Goal: Task Accomplishment & Management: Complete application form

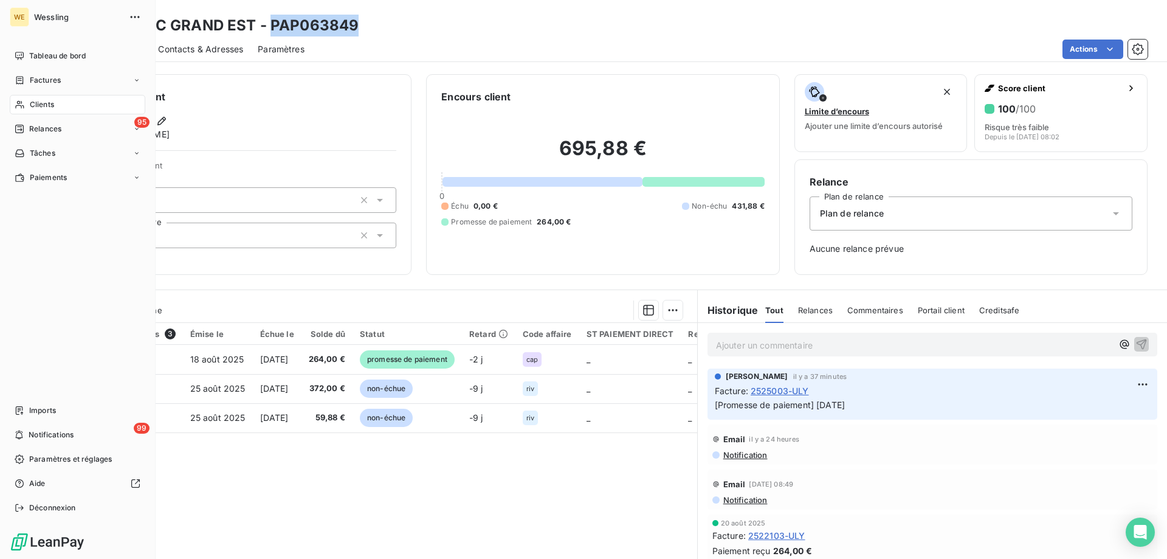
click at [33, 108] on span "Clients" at bounding box center [42, 104] width 24 height 11
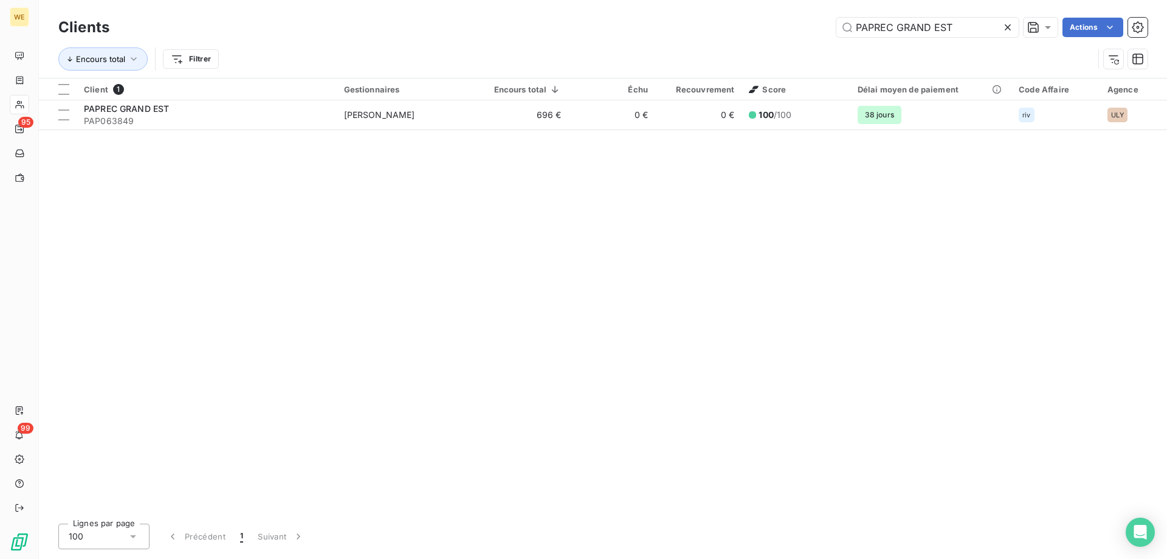
drag, startPoint x: 965, startPoint y: 32, endPoint x: 720, endPoint y: 57, distance: 245.6
click at [713, 57] on div "Clients PAPREC GRAND EST Actions Encours total Filtrer" at bounding box center [602, 46] width 1089 height 63
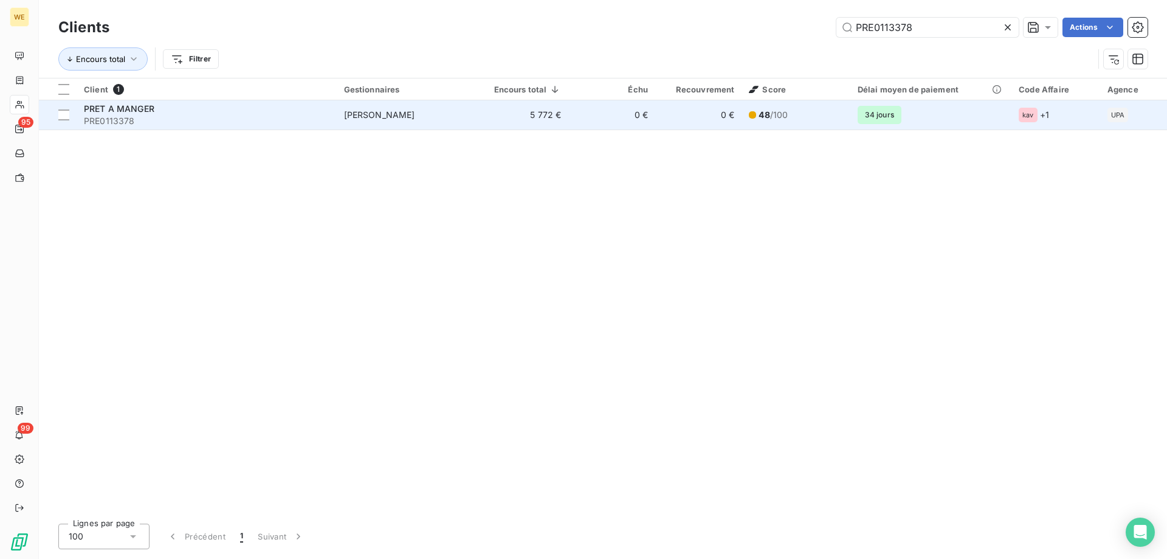
type input "PRE0113378"
click at [179, 121] on span "PRE0113378" at bounding box center [207, 121] width 246 height 12
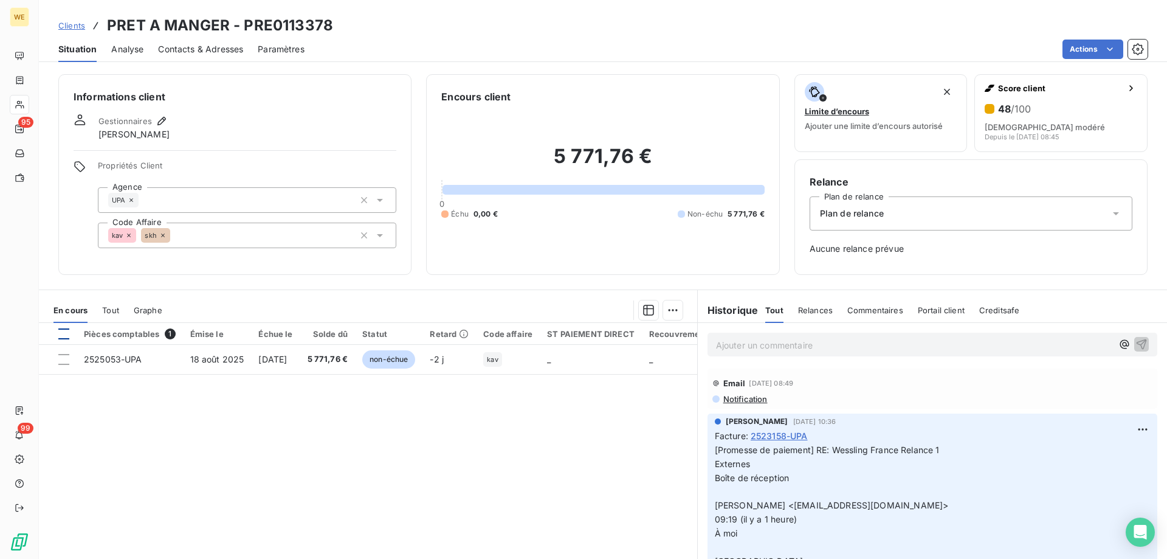
click at [67, 331] on div at bounding box center [63, 333] width 11 height 11
click at [673, 303] on html "WE 95 99 Clients PRET A MANGER - PRE0113378 Situation Analyse Contacts & Adress…" at bounding box center [583, 279] width 1167 height 559
click at [618, 363] on div "Ajouter une promesse de paiement (1 facture)" at bounding box center [563, 358] width 215 height 19
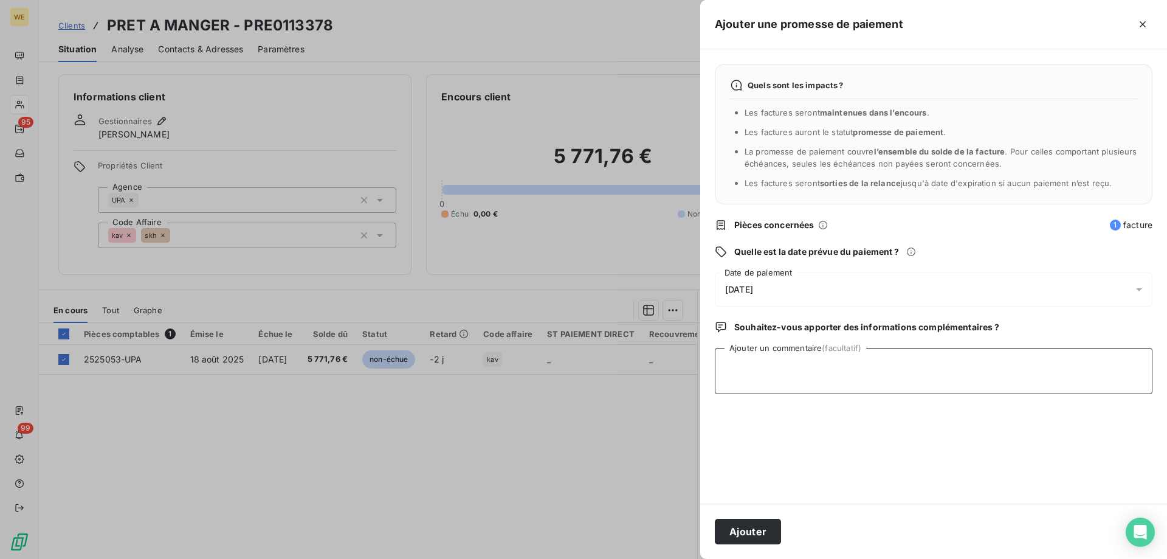
click at [760, 376] on textarea "Ajouter un commentaire (facultatif)" at bounding box center [934, 371] width 438 height 46
type textarea "[DATE]"
click at [778, 285] on div "[DATE]" at bounding box center [934, 289] width 438 height 34
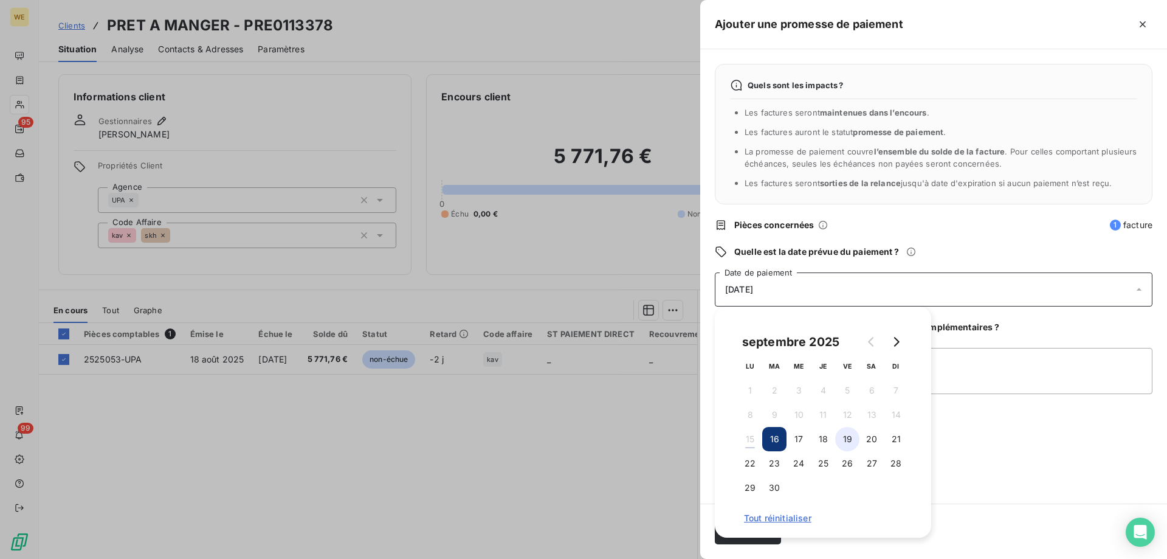
click at [855, 438] on button "19" at bounding box center [847, 439] width 24 height 24
click at [975, 371] on textarea "[DATE]" at bounding box center [934, 371] width 438 height 46
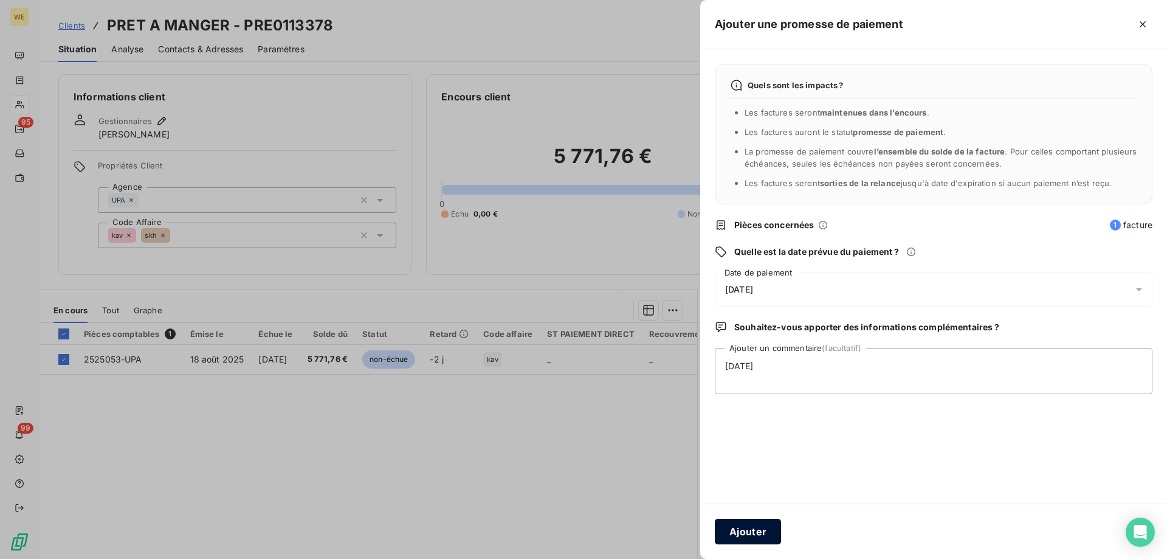
click at [744, 534] on button "Ajouter" at bounding box center [748, 531] width 66 height 26
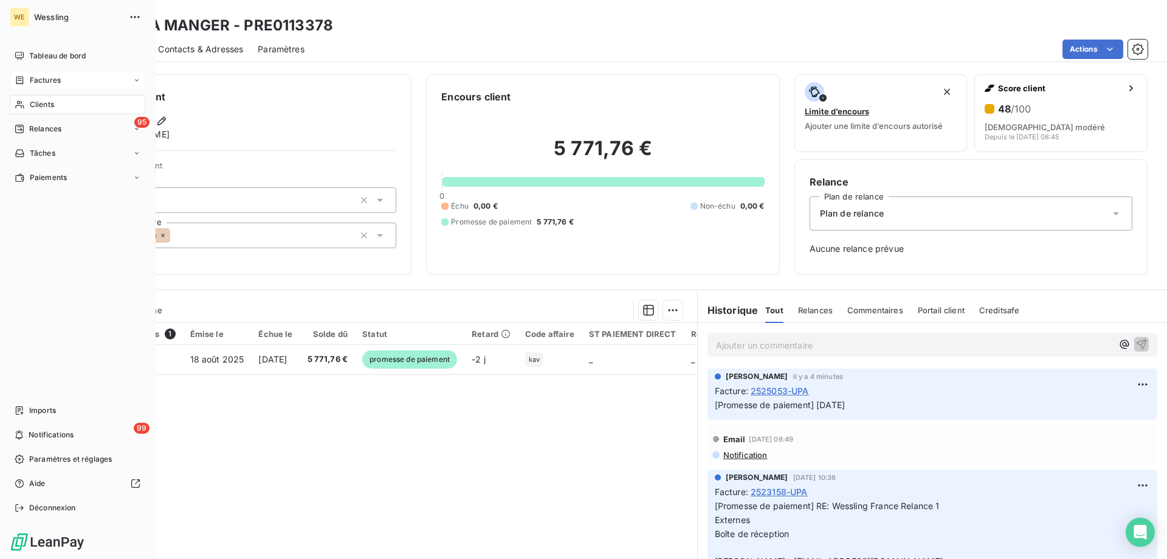
click at [53, 81] on span "Factures" at bounding box center [45, 80] width 31 height 11
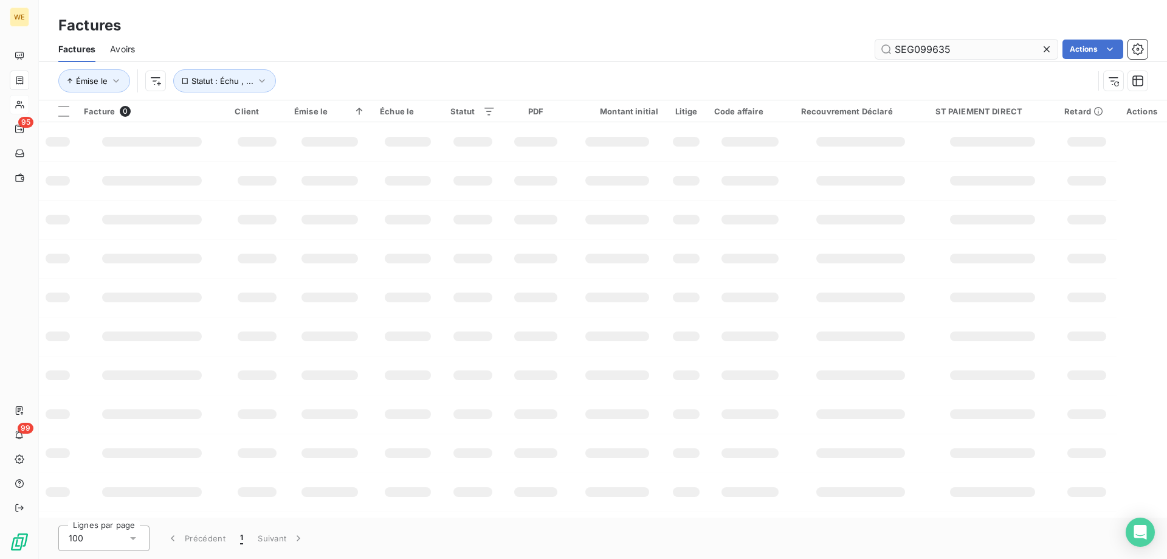
click at [911, 47] on input "SEG099635" at bounding box center [966, 49] width 182 height 19
type input "2524551"
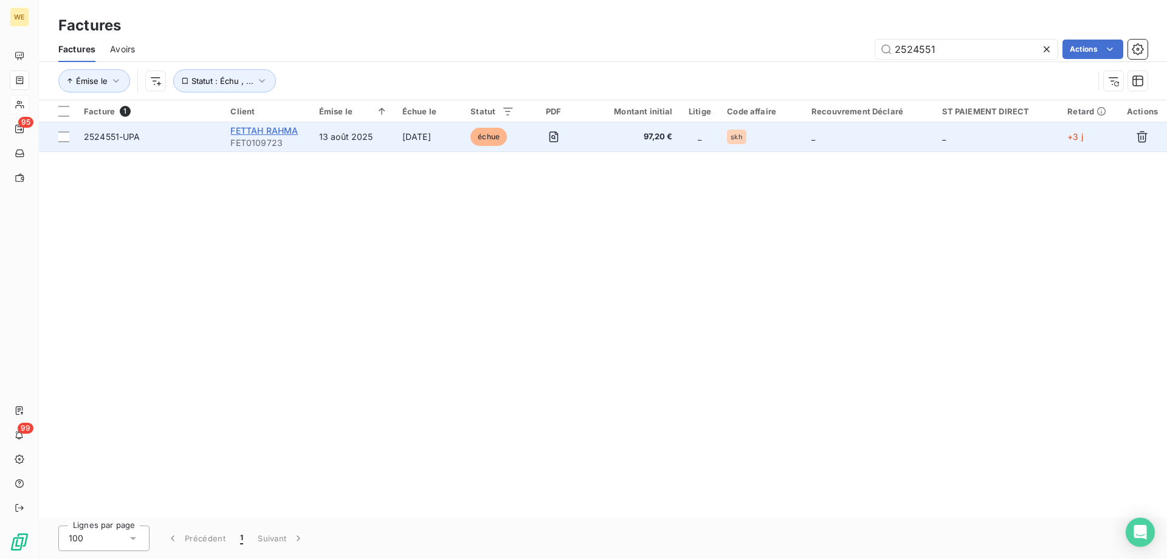
click at [256, 133] on span "FETTAH RAHMA" at bounding box center [263, 130] width 67 height 10
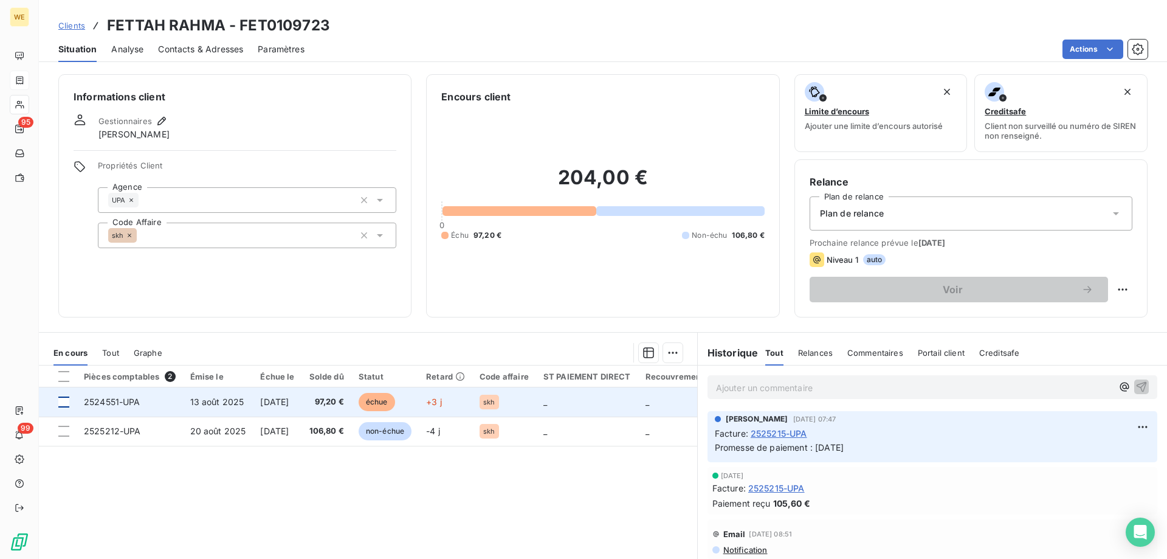
click at [63, 404] on div at bounding box center [63, 401] width 11 height 11
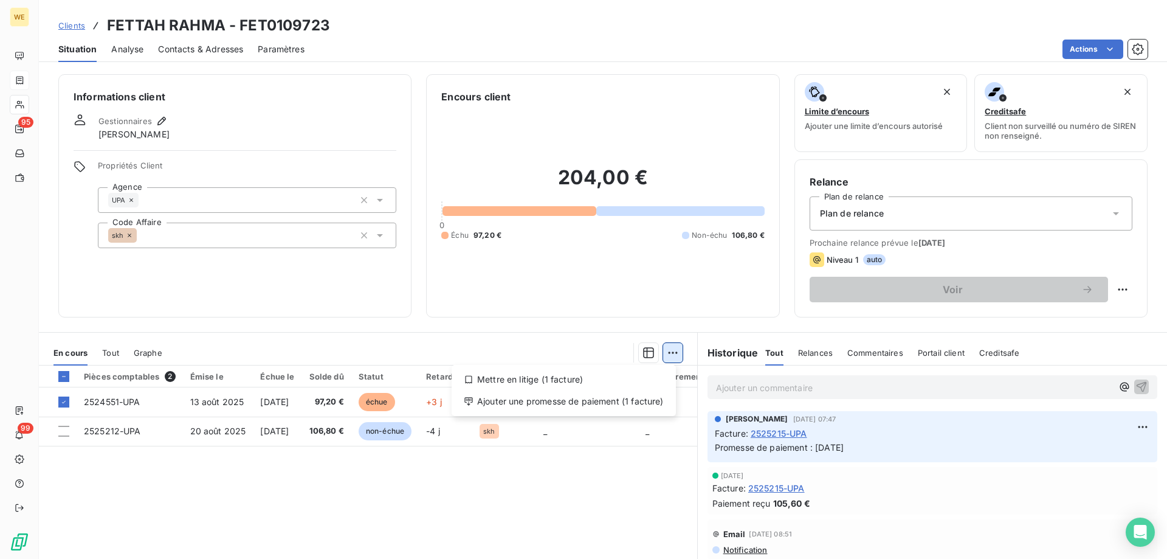
click at [667, 355] on html "WE 95 99 Clients FETTAH RAHMA - FET0109723 Situation Analyse Contacts & Adresse…" at bounding box center [583, 279] width 1167 height 559
click at [659, 399] on div "Ajouter une promesse de paiement (1 facture)" at bounding box center [563, 400] width 215 height 19
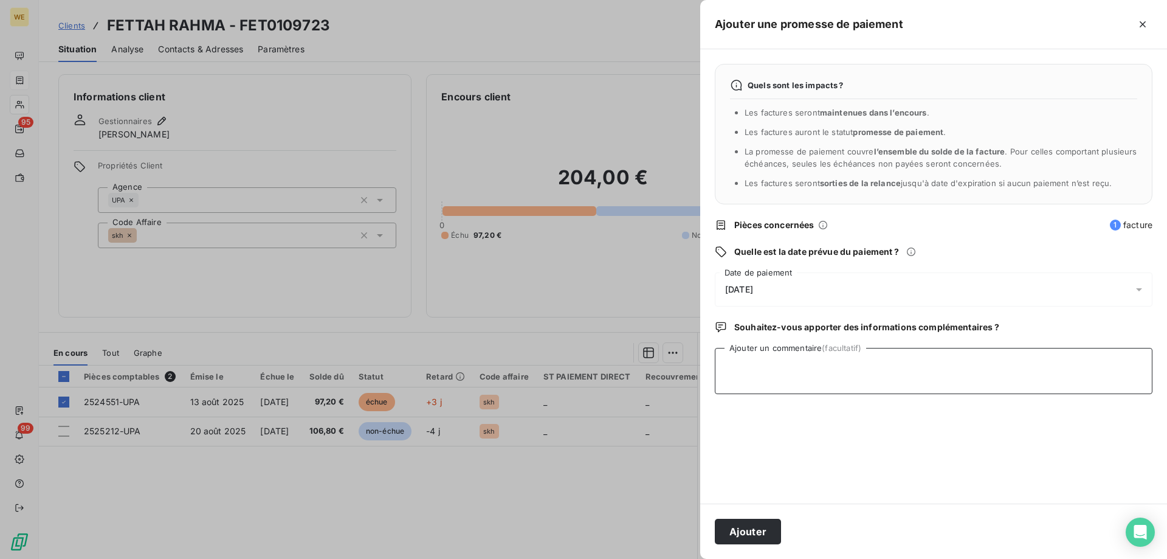
click at [757, 357] on textarea "Ajouter un commentaire (facultatif)" at bounding box center [934, 371] width 438 height 46
click at [805, 377] on textarea "Ajouter un commentaire (facultatif)" at bounding box center [934, 371] width 438 height 46
type textarea "[DATE]"
click at [788, 281] on div "[DATE]" at bounding box center [934, 289] width 438 height 34
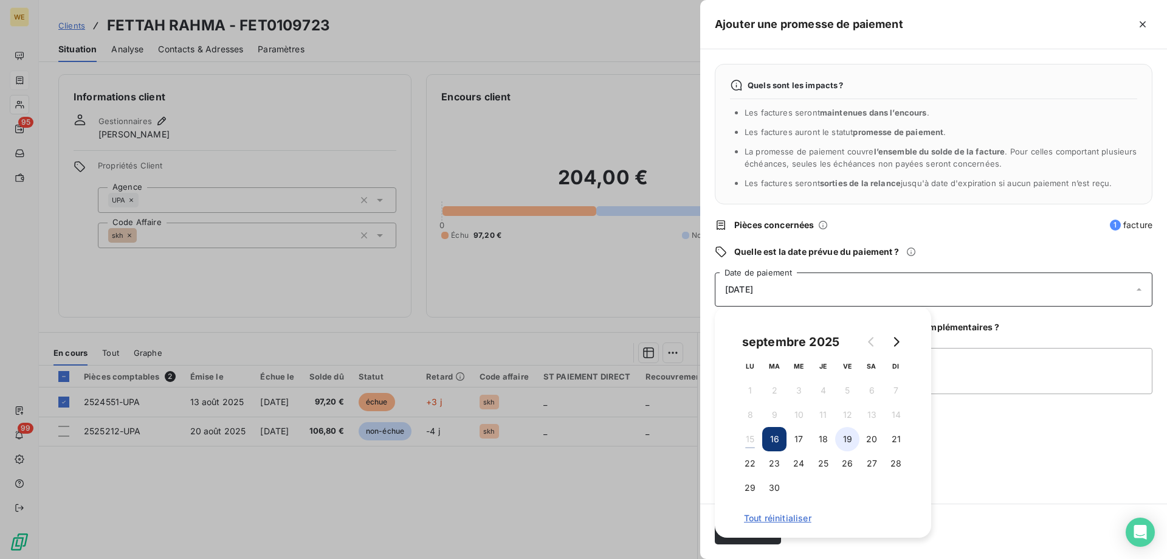
click at [852, 444] on button "19" at bounding box center [847, 439] width 24 height 24
click at [985, 375] on textarea "[DATE]" at bounding box center [934, 371] width 438 height 46
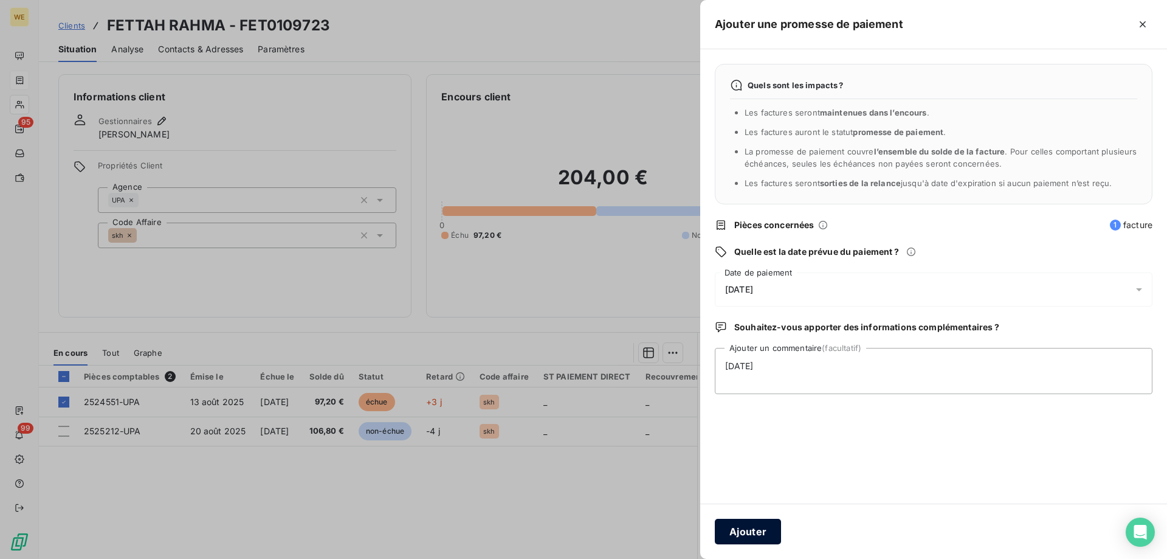
click at [756, 542] on button "Ajouter" at bounding box center [748, 531] width 66 height 26
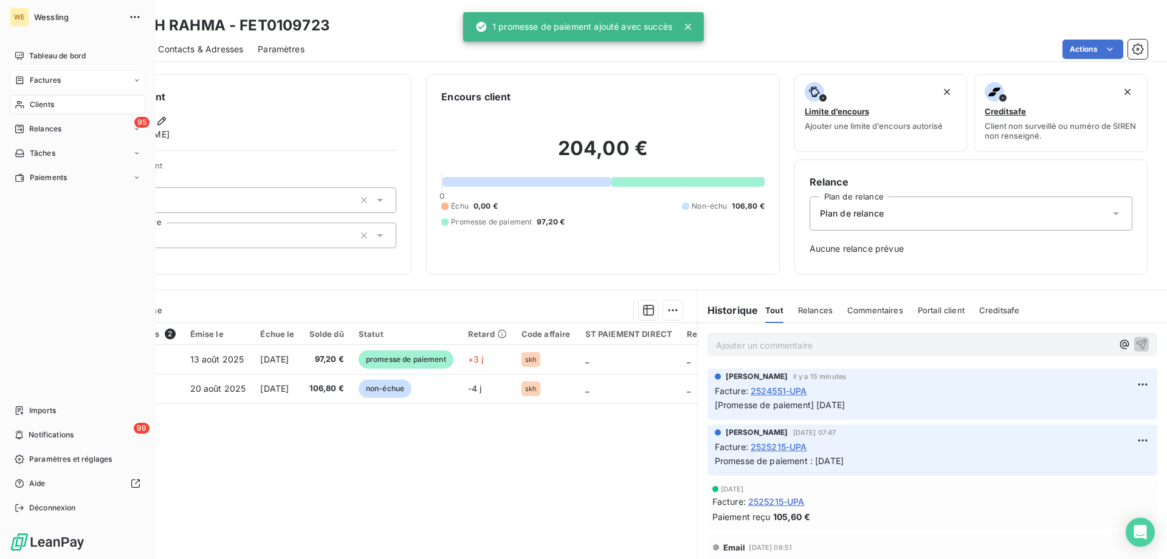
click at [30, 102] on span "Clients" at bounding box center [42, 104] width 24 height 11
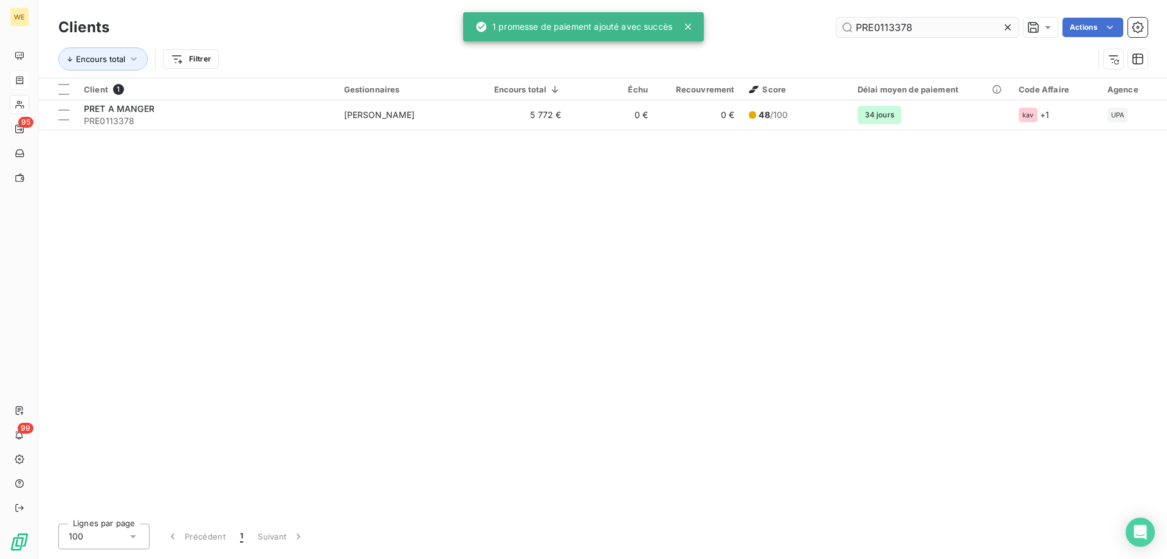
click at [894, 29] on input "PRE0113378" at bounding box center [927, 27] width 182 height 19
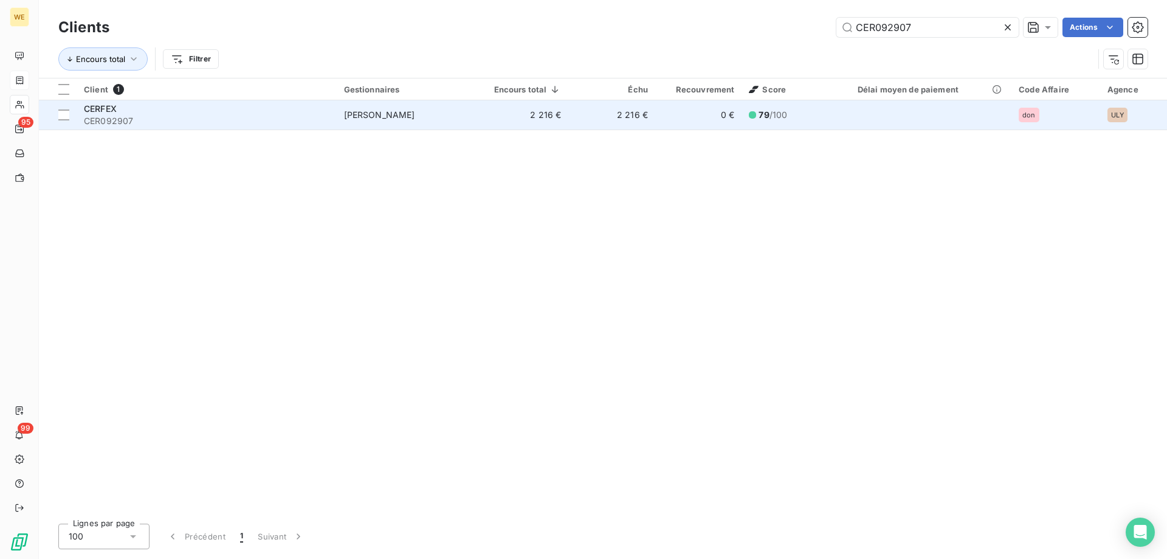
type input "CER092907"
click at [158, 111] on div "CERFEX" at bounding box center [207, 109] width 246 height 12
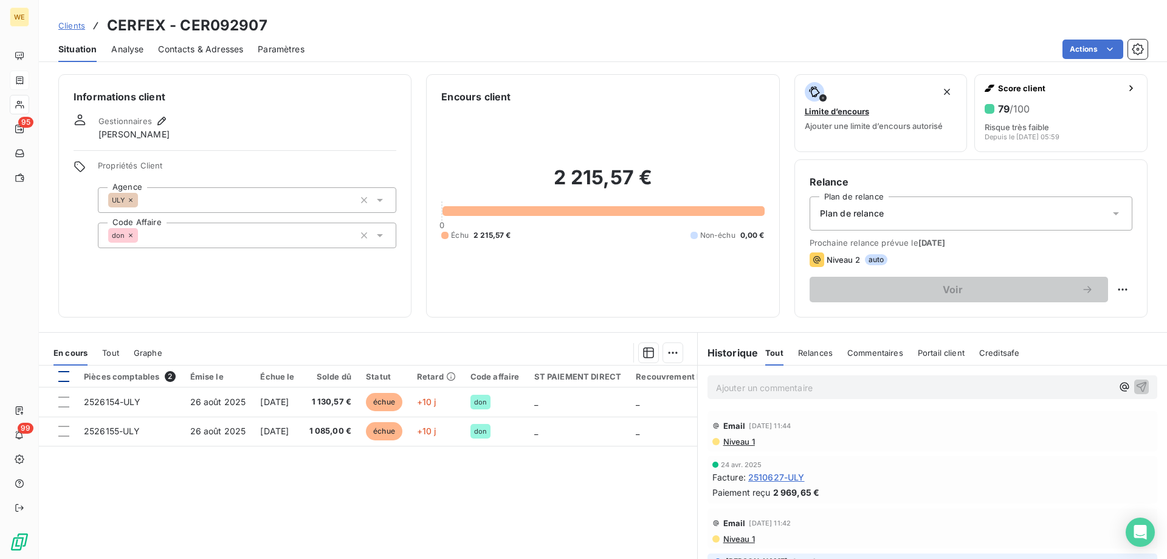
click at [64, 379] on div at bounding box center [63, 376] width 11 height 11
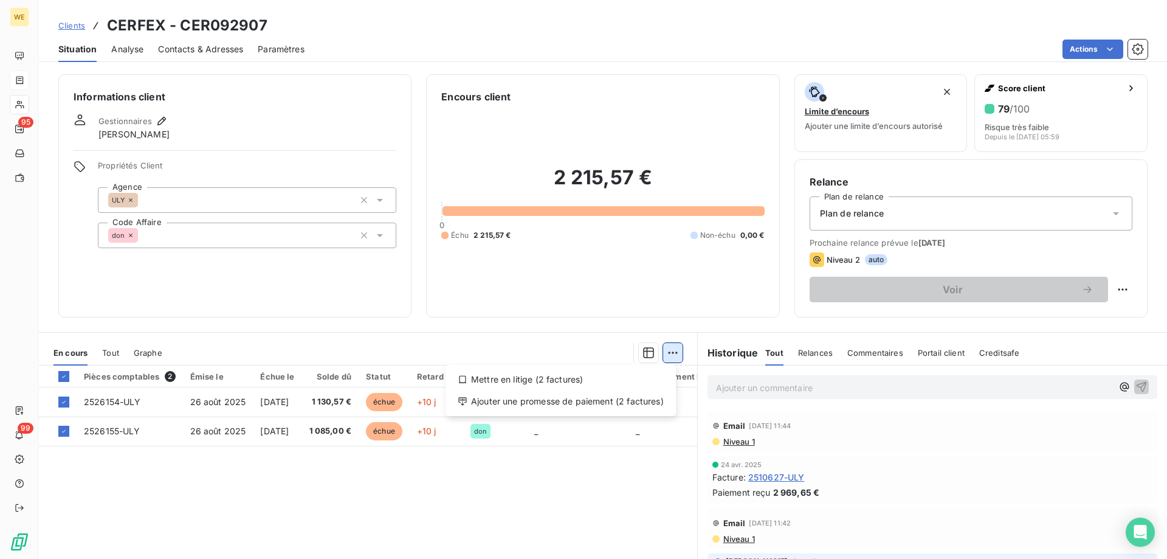
click at [673, 351] on html "WE 95 99 Clients CERFEX - CER092907 Situation Analyse Contacts & Adresses Param…" at bounding box center [583, 279] width 1167 height 559
click at [660, 401] on div "Ajouter une promesse de paiement (2 factures)" at bounding box center [560, 400] width 221 height 19
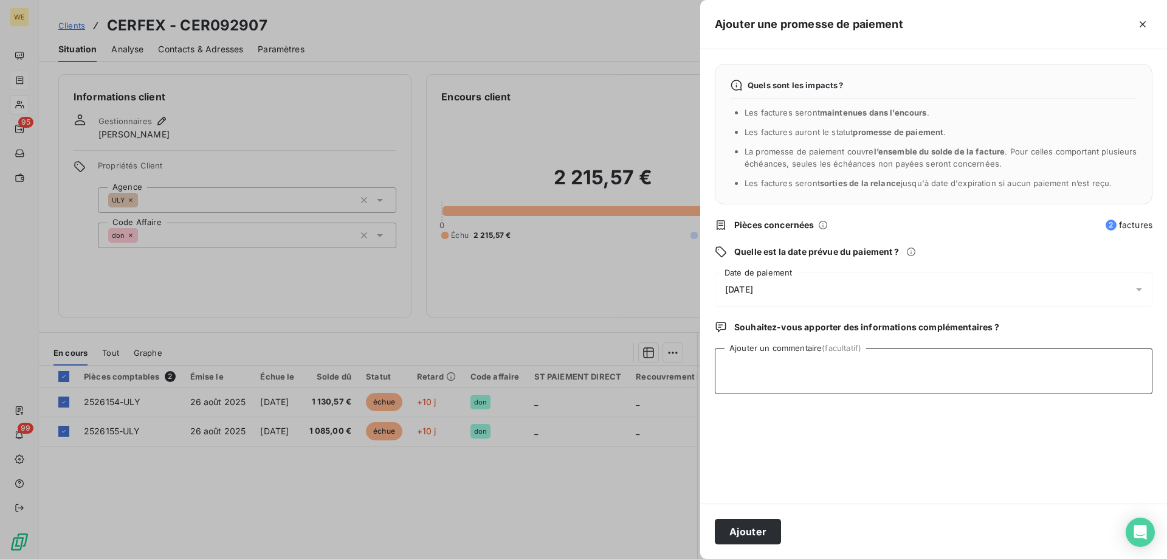
click at [752, 370] on textarea "Ajouter un commentaire (facultatif)" at bounding box center [934, 371] width 438 height 46
type textarea "[DATE]"
click at [799, 291] on div "[DATE]" at bounding box center [934, 289] width 438 height 34
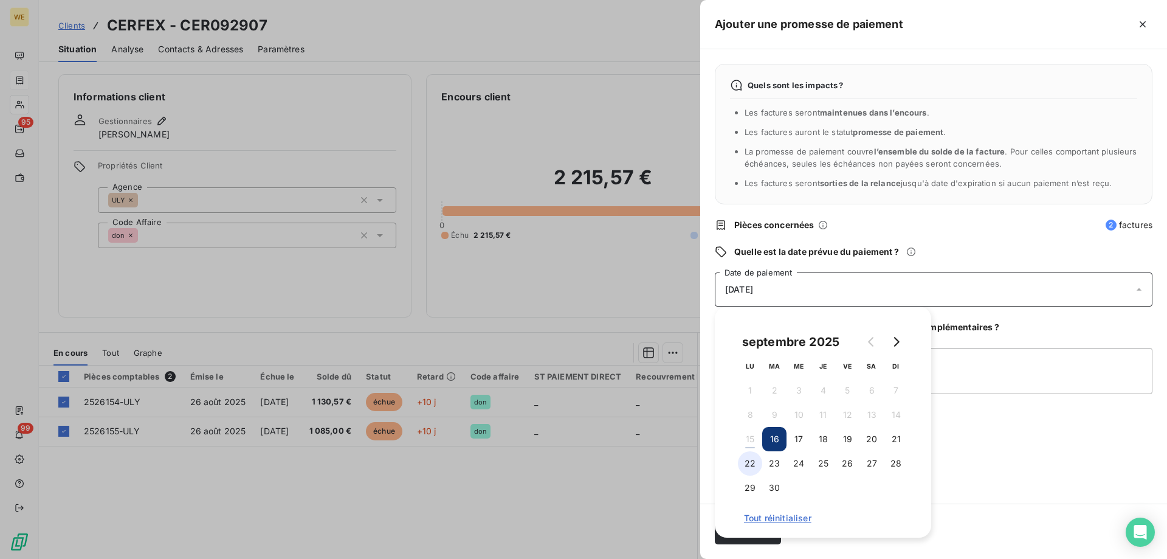
click at [752, 463] on button "22" at bounding box center [750, 463] width 24 height 24
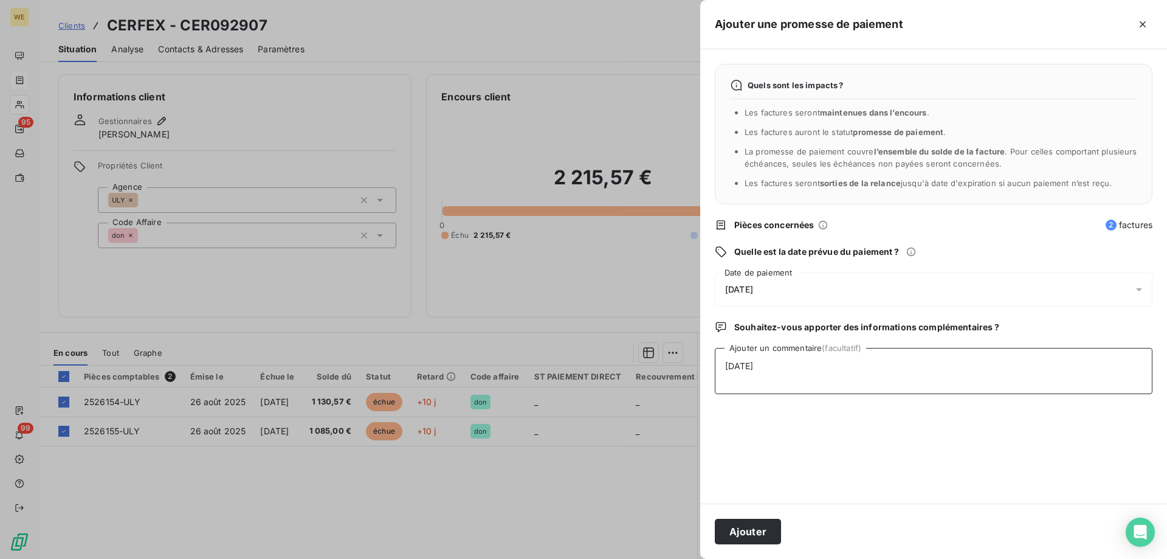
click at [997, 379] on textarea "[DATE]" at bounding box center [934, 371] width 438 height 46
click at [739, 532] on button "Ajouter" at bounding box center [748, 531] width 66 height 26
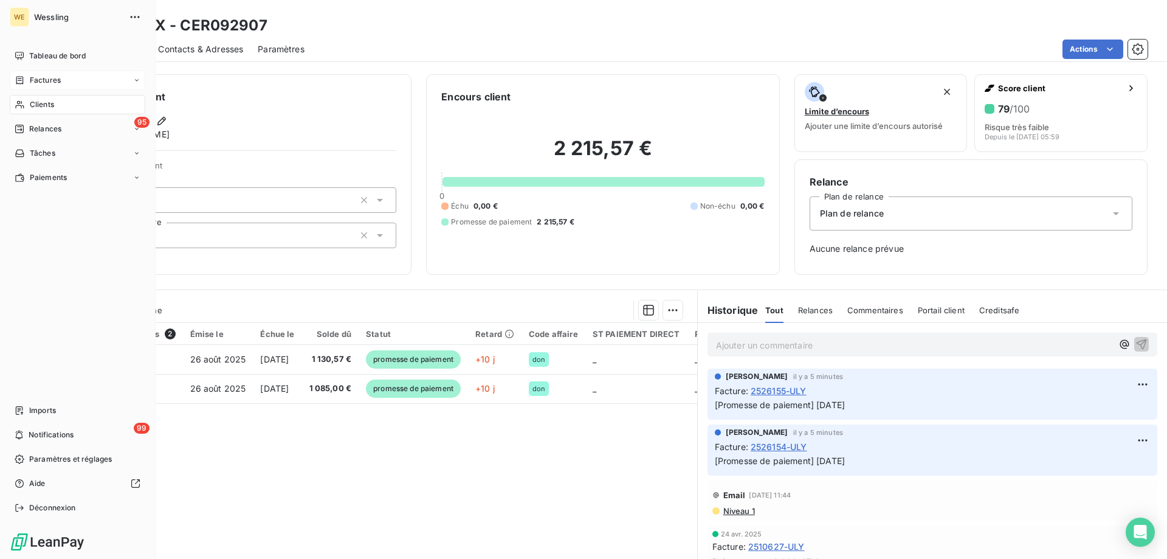
click at [35, 78] on span "Factures" at bounding box center [45, 80] width 31 height 11
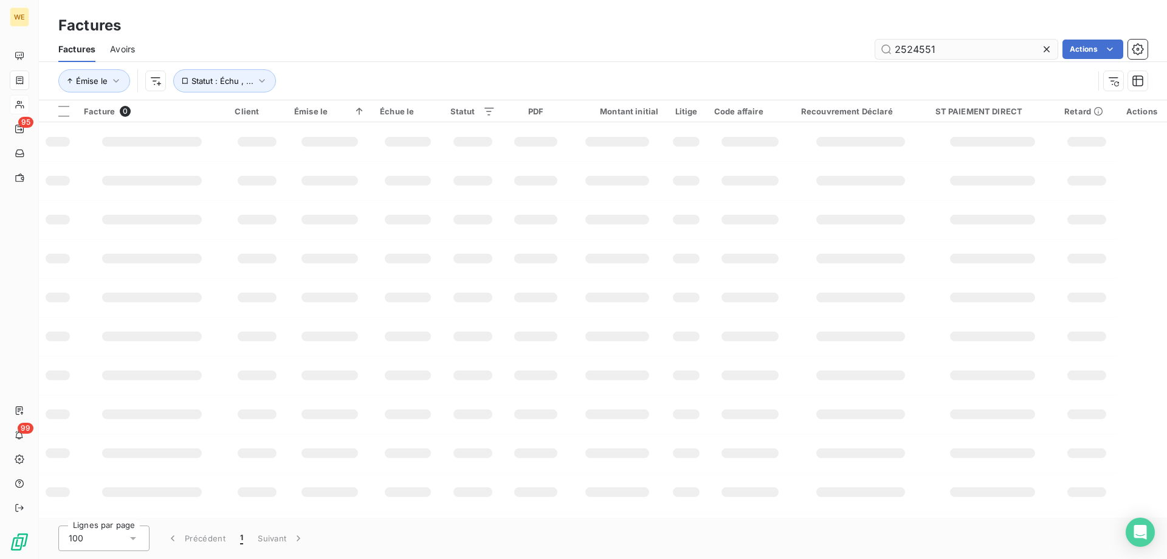
click at [918, 47] on input "2524551" at bounding box center [966, 49] width 182 height 19
type input "2518204"
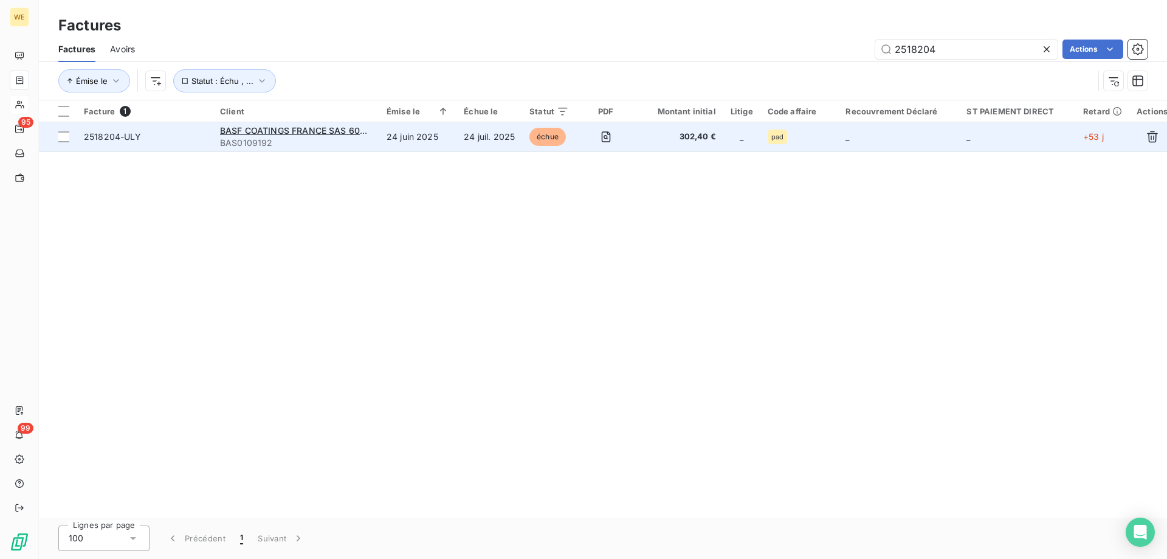
click at [275, 137] on span "BAS0109192" at bounding box center [296, 143] width 152 height 12
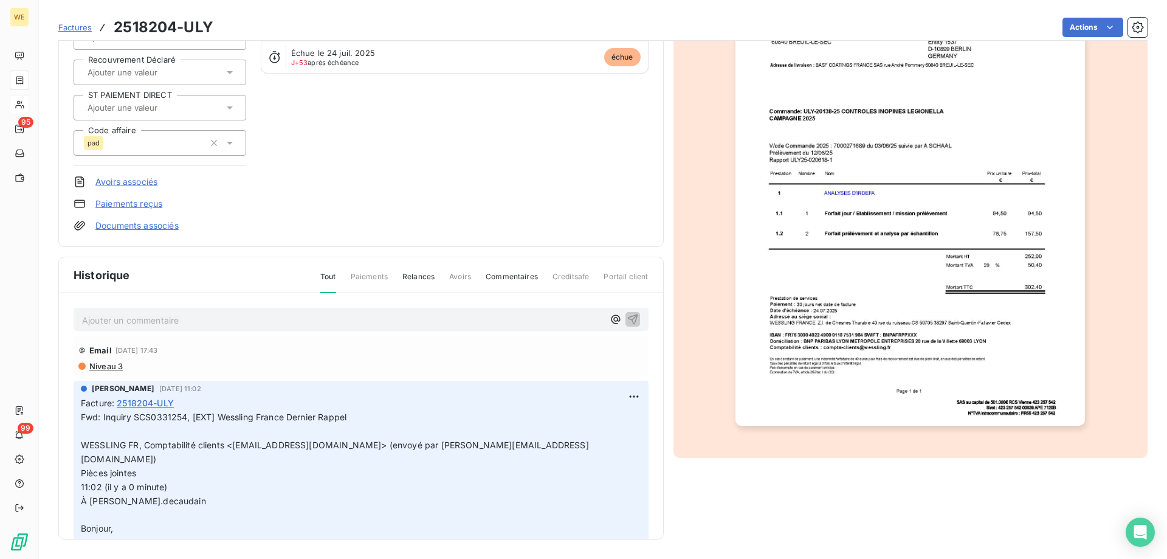
click at [220, 323] on p "Ajouter un commentaire ﻿" at bounding box center [343, 319] width 522 height 15
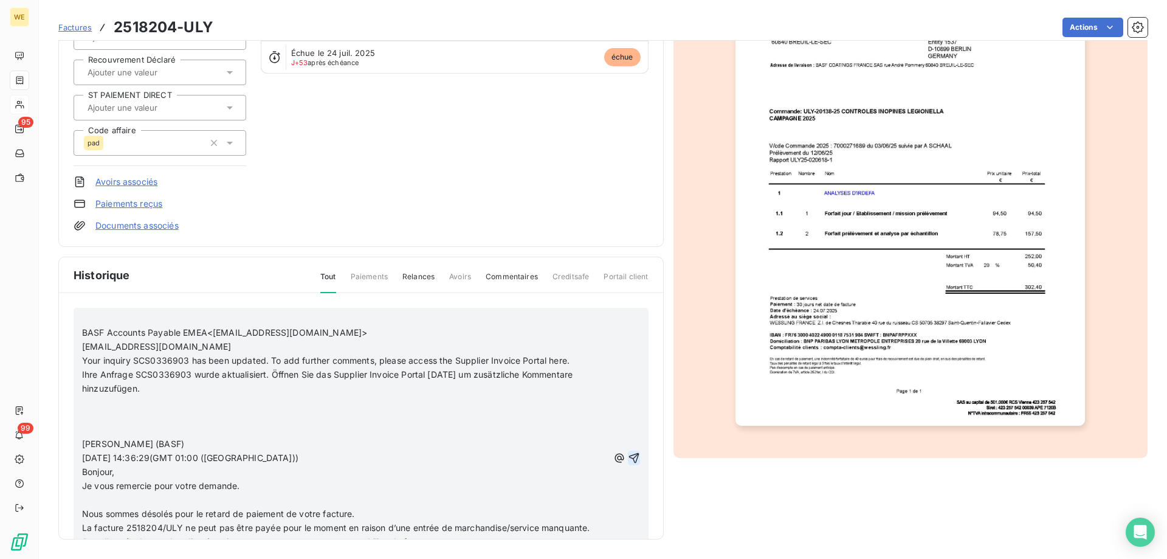
click at [628, 456] on icon "button" at bounding box center [634, 458] width 12 height 12
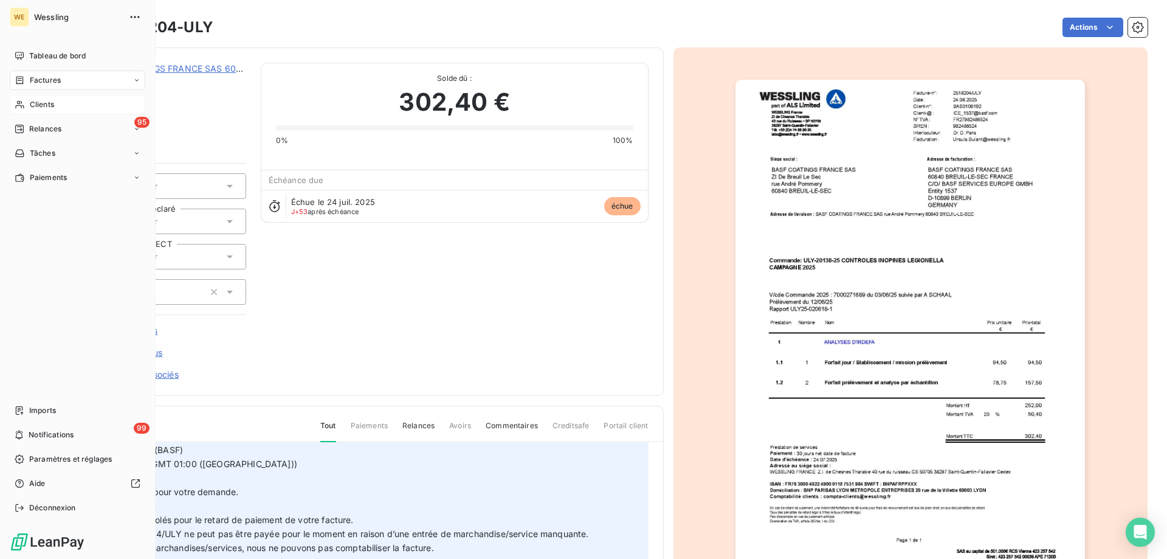
click at [43, 105] on span "Clients" at bounding box center [42, 104] width 24 height 11
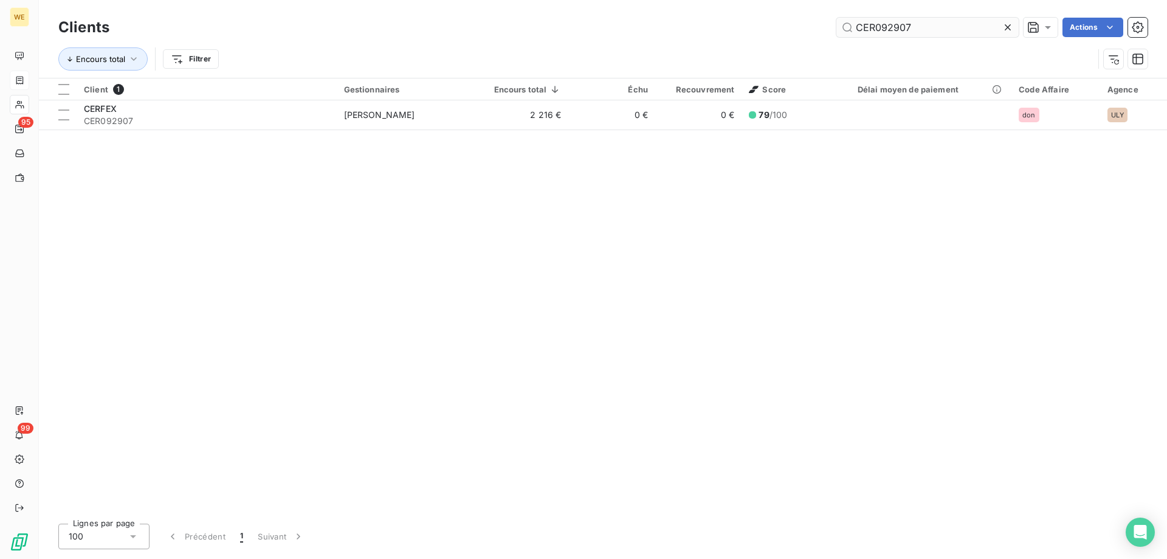
click at [877, 27] on input "CER092907" at bounding box center [927, 27] width 182 height 19
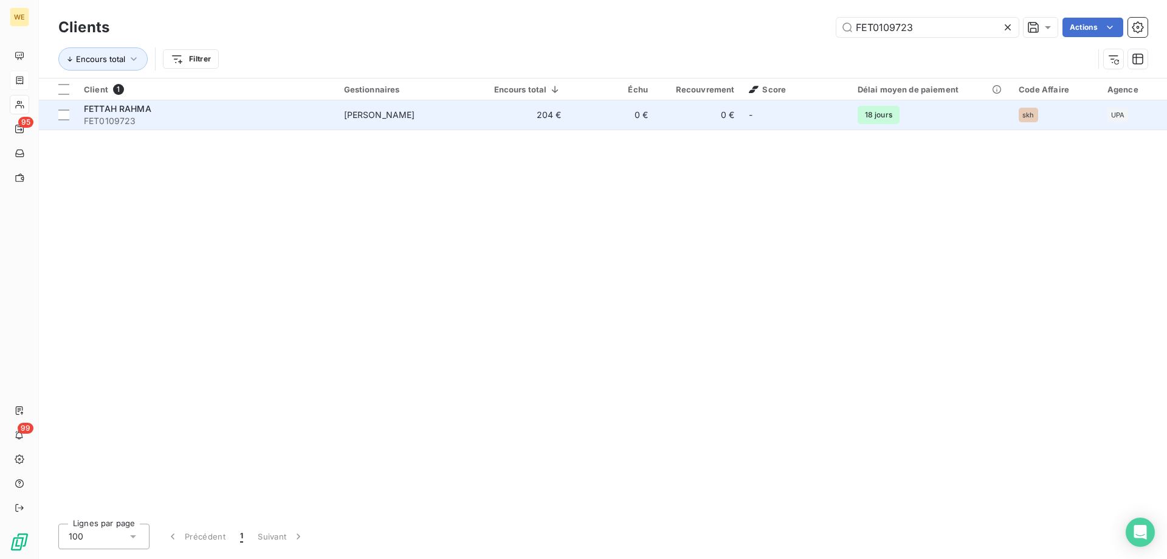
type input "FET0109723"
click at [176, 109] on div "FETTAH RAHMA" at bounding box center [207, 109] width 246 height 12
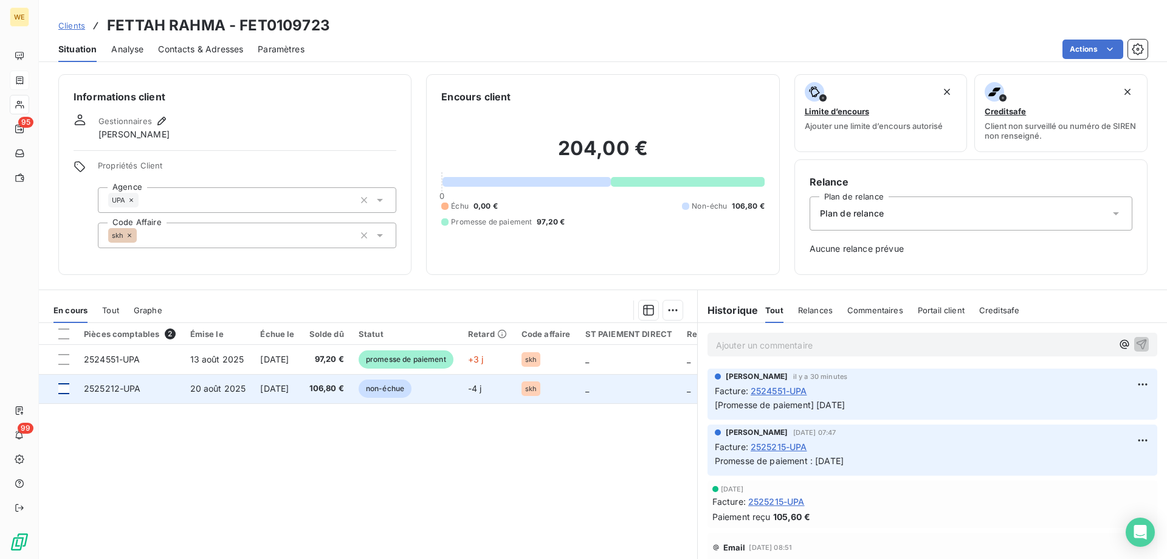
click at [68, 391] on div at bounding box center [63, 388] width 11 height 11
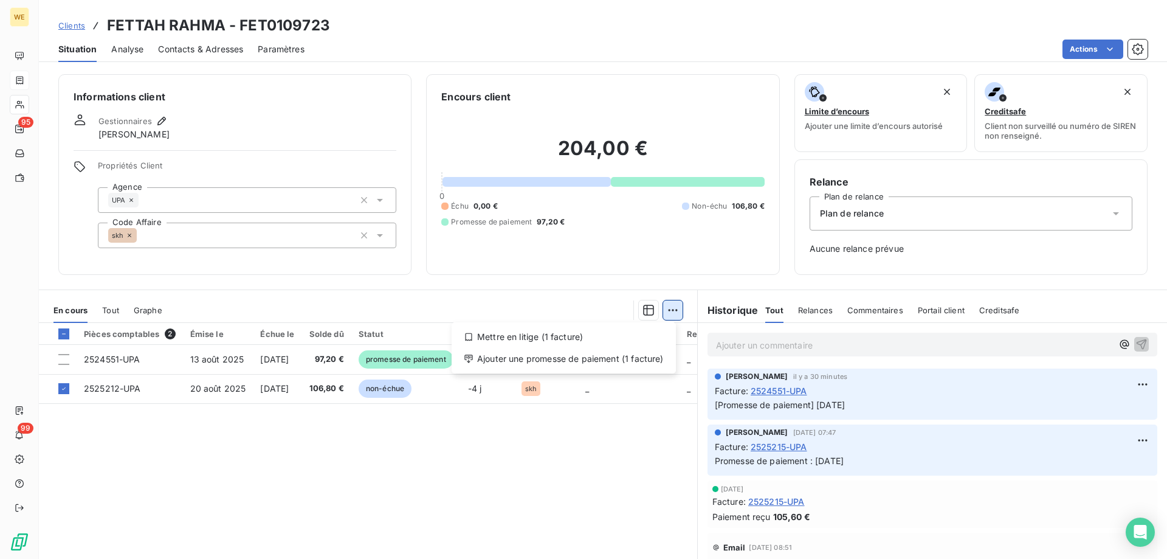
click at [669, 311] on html "WE 95 99 Clients FETTAH RAHMA - FET0109723 Situation Analyse Contacts & Adresse…" at bounding box center [583, 279] width 1167 height 559
click at [661, 353] on div "Ajouter une promesse de paiement (1 facture)" at bounding box center [563, 358] width 215 height 19
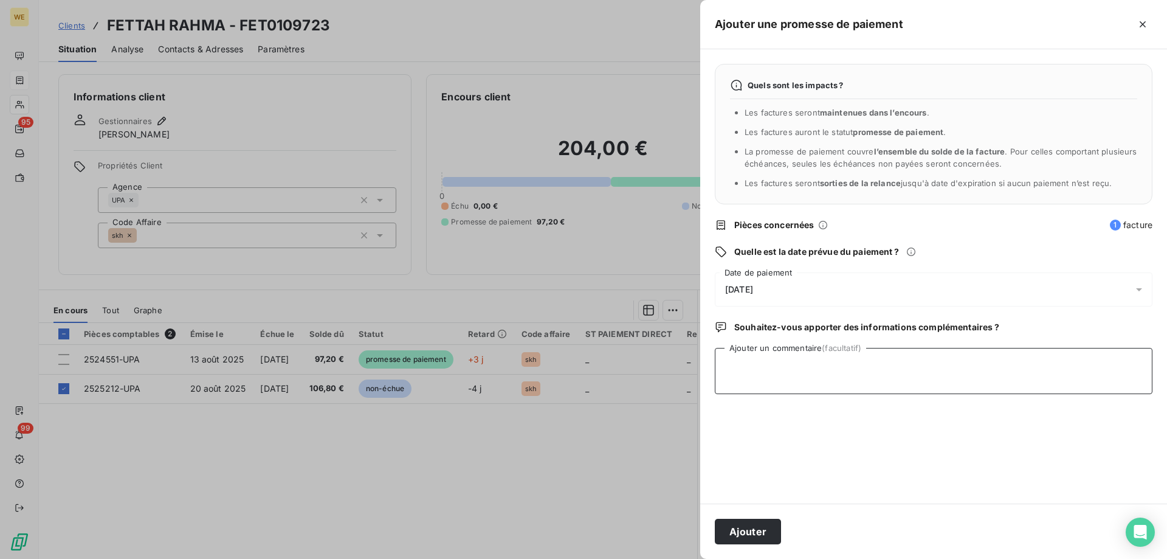
click at [764, 384] on textarea "Ajouter un commentaire (facultatif)" at bounding box center [934, 371] width 438 height 46
type textarea "[DATE]"
click at [793, 290] on div "[DATE]" at bounding box center [934, 289] width 438 height 34
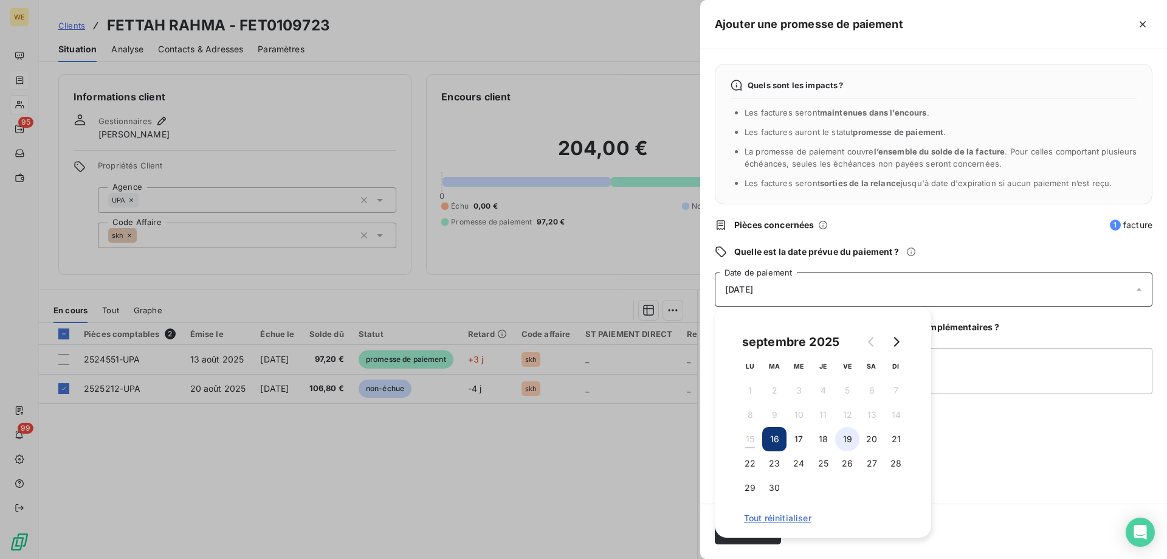
click at [849, 439] on button "19" at bounding box center [847, 439] width 24 height 24
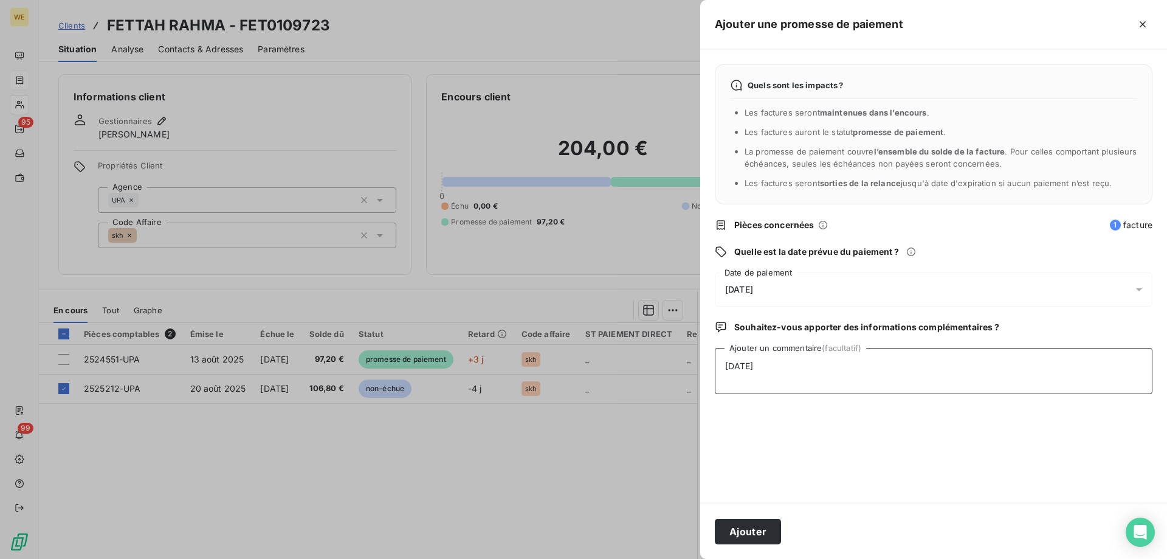
click at [1000, 373] on textarea "[DATE]" at bounding box center [934, 371] width 438 height 46
click at [742, 539] on button "Ajouter" at bounding box center [748, 531] width 66 height 26
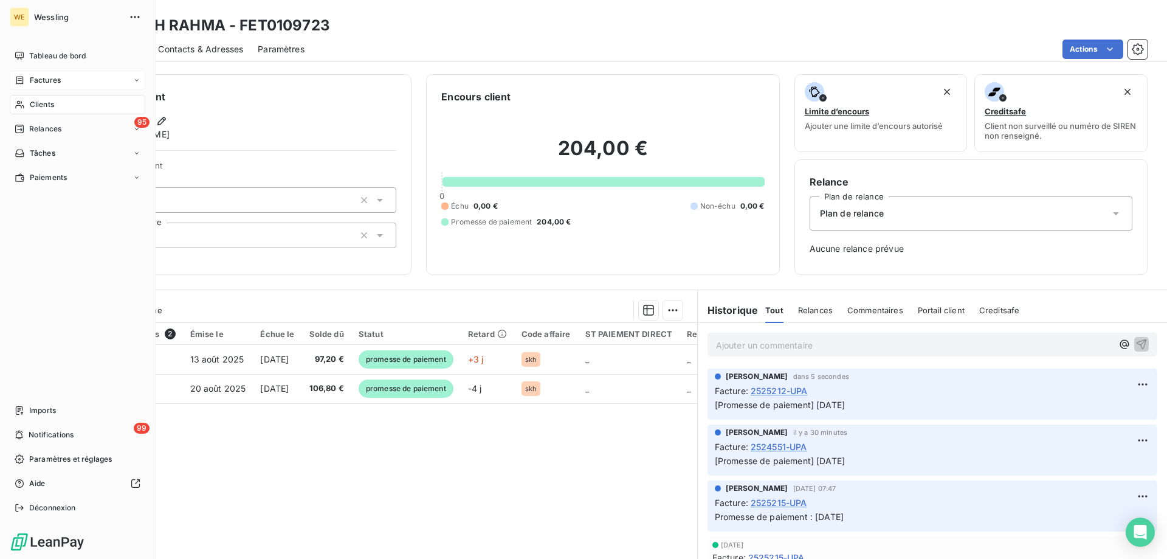
drag, startPoint x: 46, startPoint y: 108, endPoint x: 57, endPoint y: 111, distance: 10.8
click at [46, 108] on span "Clients" at bounding box center [42, 104] width 24 height 11
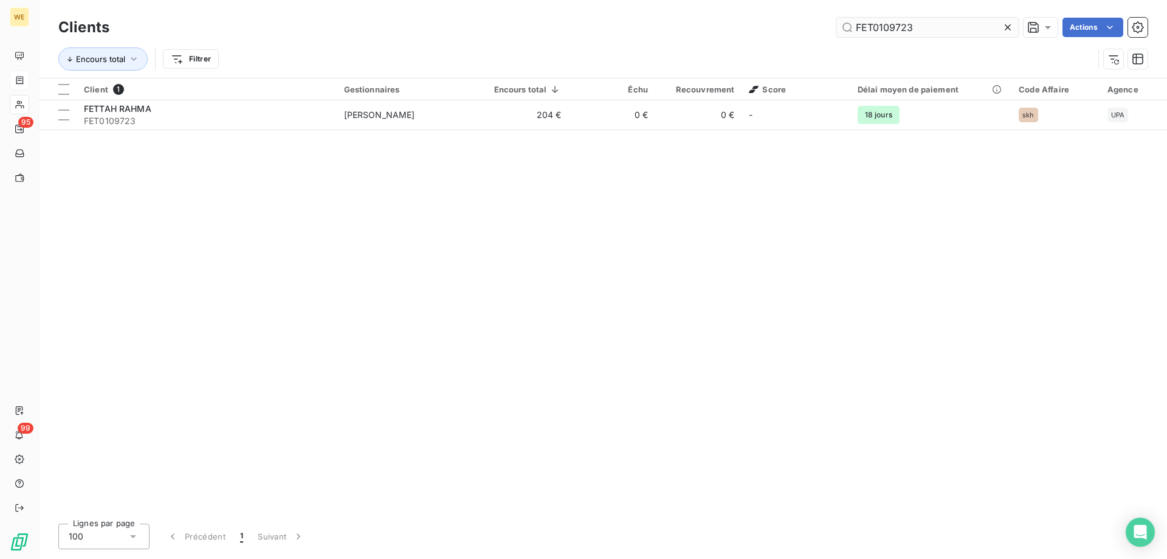
click at [890, 27] on input "FET0109723" at bounding box center [927, 27] width 182 height 19
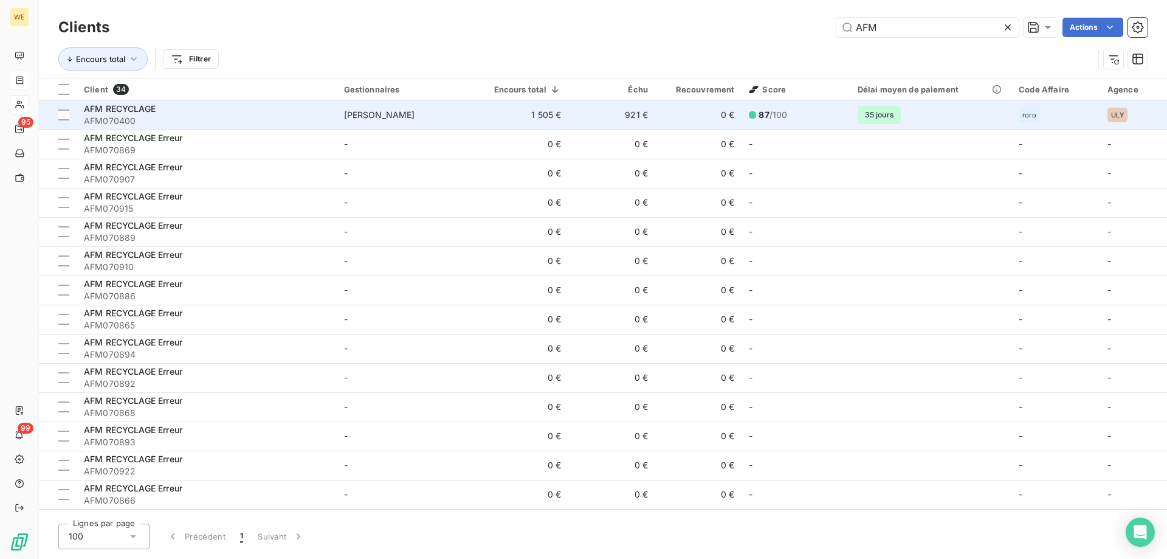
type input "AFM"
click at [170, 117] on span "AFM070400" at bounding box center [207, 121] width 246 height 12
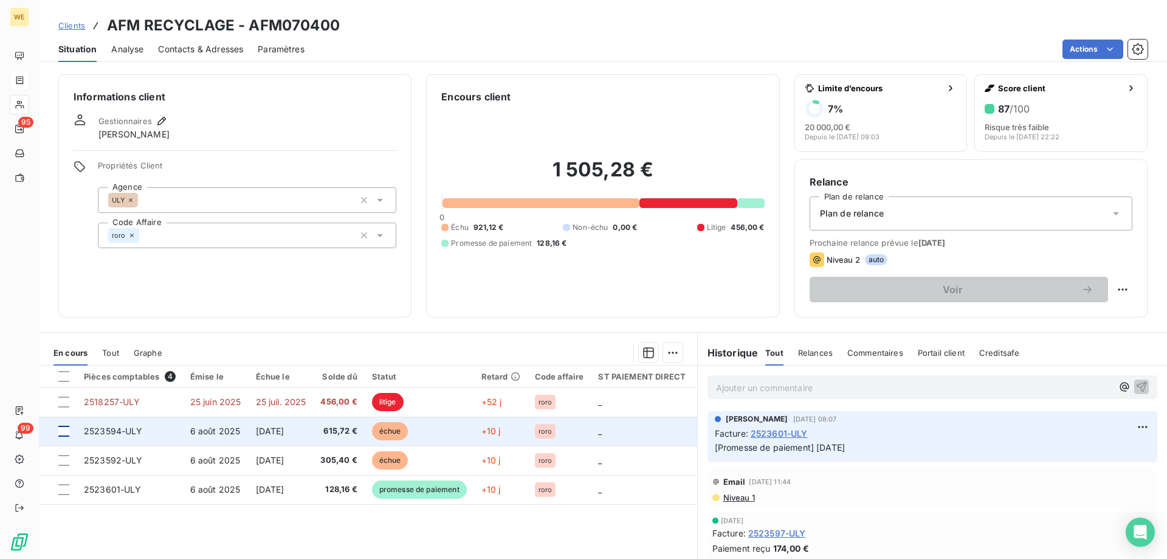
click at [63, 435] on div at bounding box center [63, 430] width 11 height 11
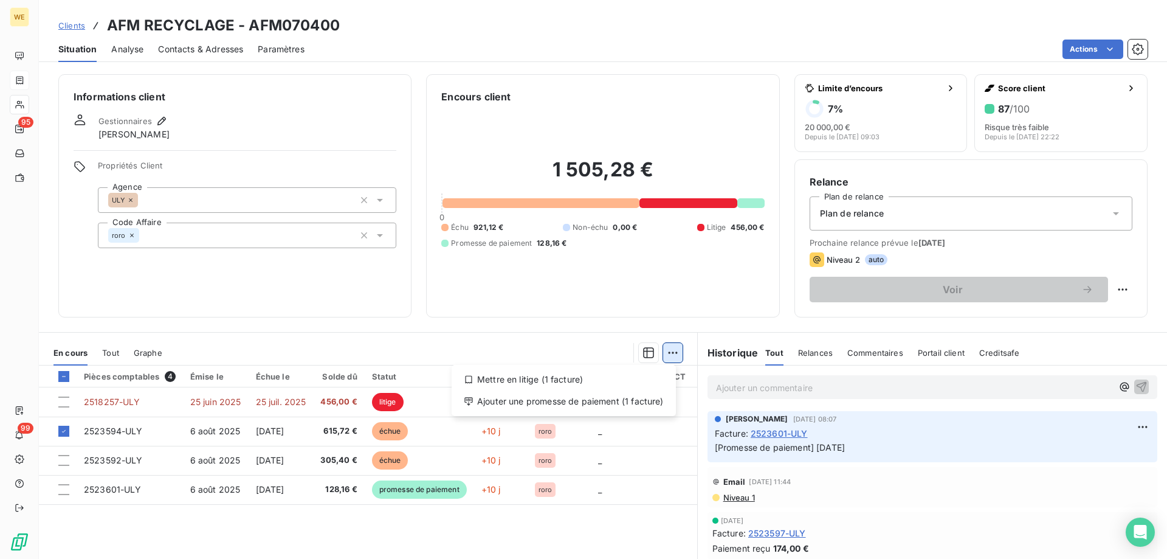
click at [676, 357] on html "WE 95 99 Clients AFM RECYCLAGE - AFM070400 Situation Analyse Contacts & Adresse…" at bounding box center [583, 279] width 1167 height 559
click at [657, 402] on div "Ajouter une promesse de paiement (1 facture)" at bounding box center [563, 400] width 215 height 19
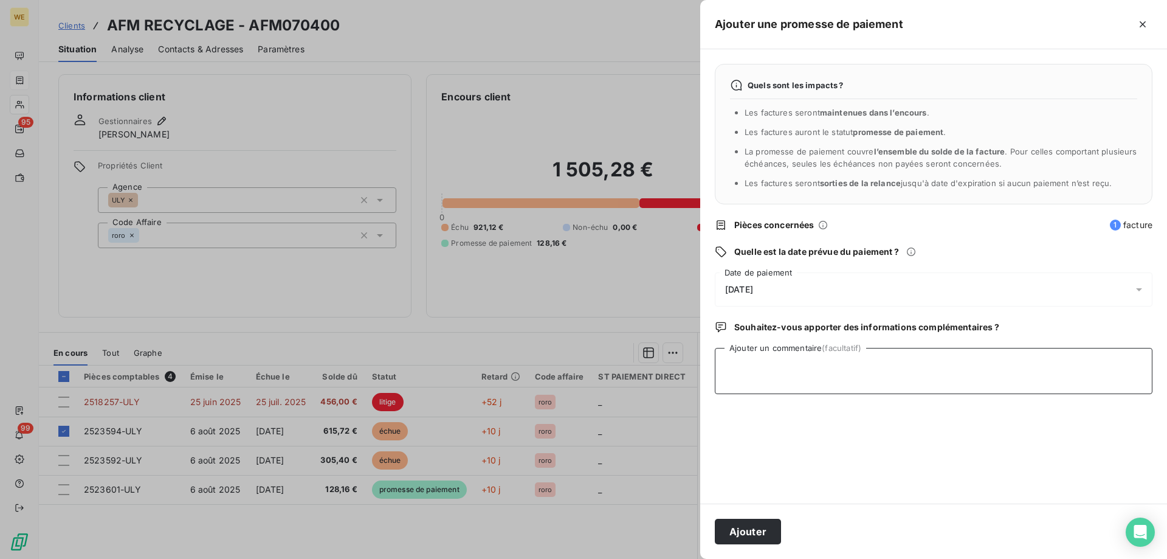
click at [739, 376] on textarea "Ajouter un commentaire (facultatif)" at bounding box center [934, 371] width 438 height 46
type textarea "[DATE]"
click at [782, 281] on div "[DATE]" at bounding box center [934, 289] width 438 height 34
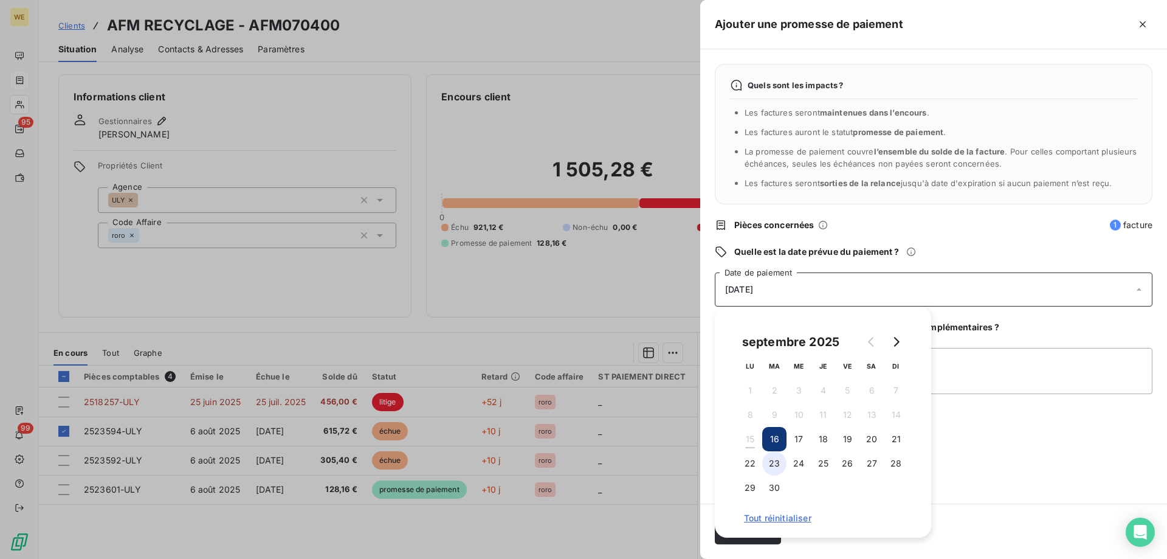
click at [771, 463] on button "23" at bounding box center [774, 463] width 24 height 24
click at [1000, 370] on textarea "[DATE]" at bounding box center [934, 371] width 438 height 46
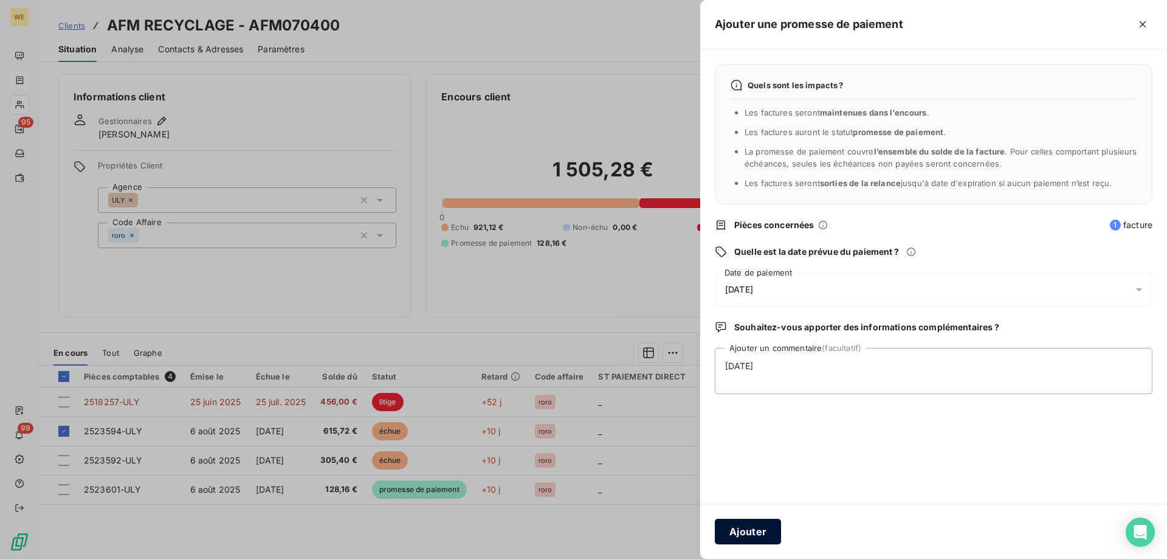
click at [759, 541] on button "Ajouter" at bounding box center [748, 531] width 66 height 26
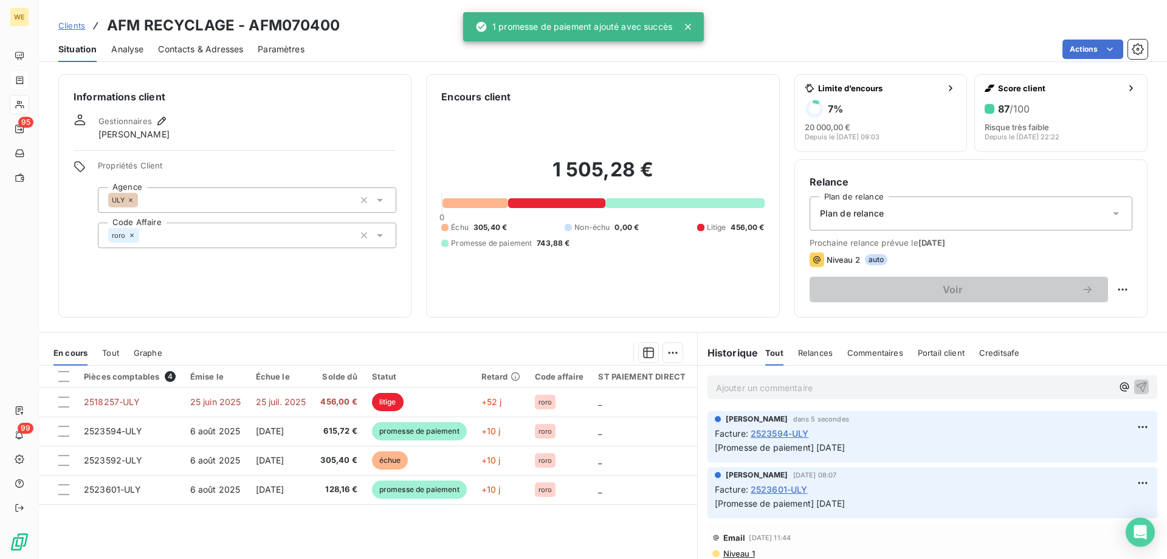
click at [269, 24] on h3 "AFM RECYCLAGE - AFM070400" at bounding box center [223, 26] width 233 height 22
click at [270, 24] on h3 "AFM RECYCLAGE - AFM070400" at bounding box center [223, 26] width 233 height 22
